Goal: Task Accomplishment & Management: Complete application form

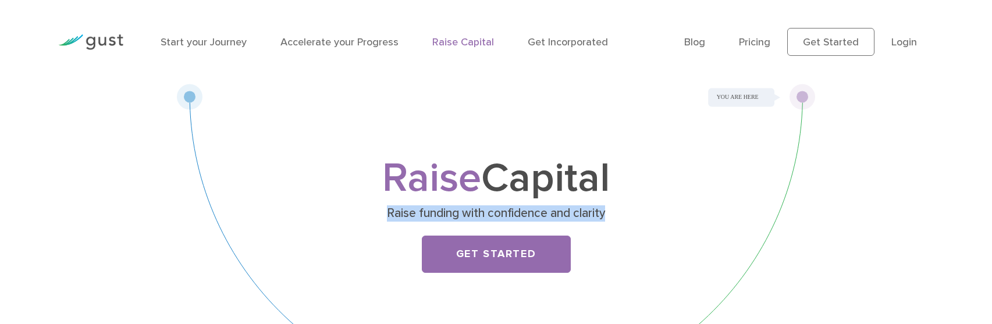
drag, startPoint x: 0, startPoint y: 0, endPoint x: 692, endPoint y: 218, distance: 725.5
click at [692, 218] on p "Raise funding with confidence and clarity" at bounding box center [495, 213] width 451 height 16
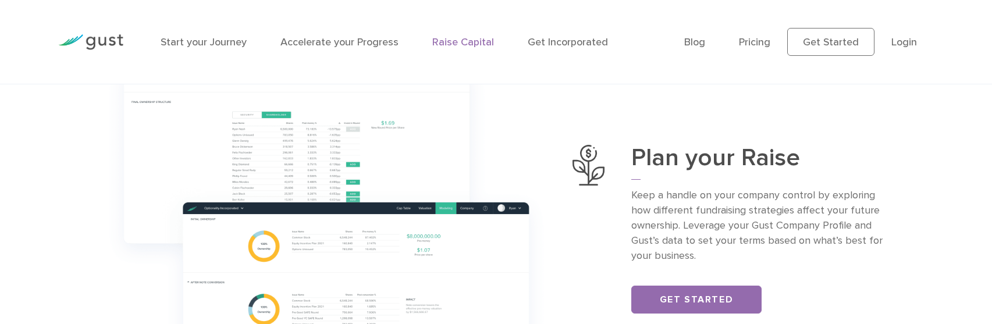
scroll to position [497, 0]
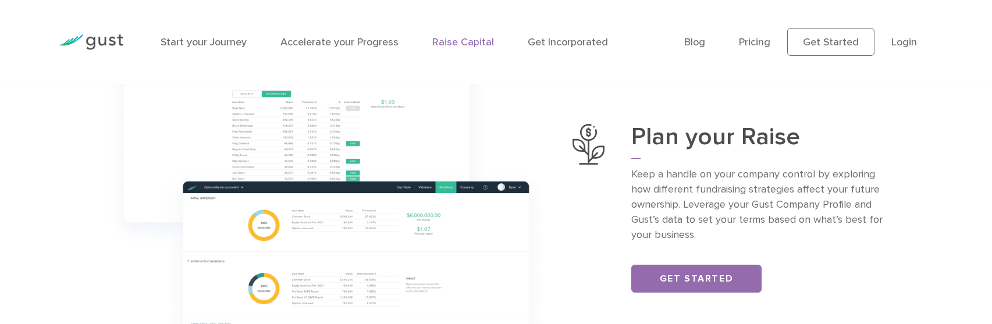
click at [108, 43] on img at bounding box center [90, 42] width 65 height 16
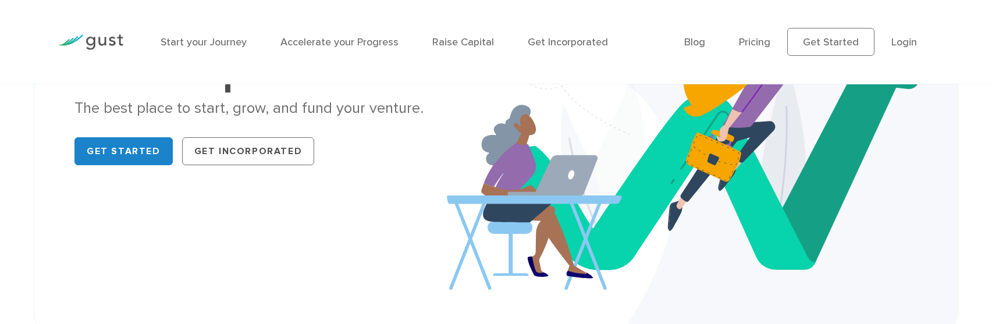
scroll to position [209, 0]
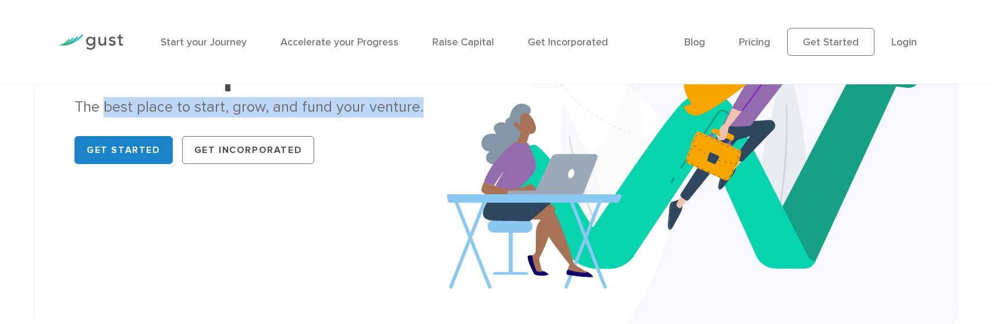
drag, startPoint x: 106, startPoint y: 101, endPoint x: 432, endPoint y: 110, distance: 325.8
click at [432, 110] on div "The best place to start, grow, and fund your venture." at bounding box center [274, 107] width 401 height 20
click at [124, 158] on link "Get Started" at bounding box center [123, 150] width 98 height 28
